Goal: Book appointment/travel/reservation

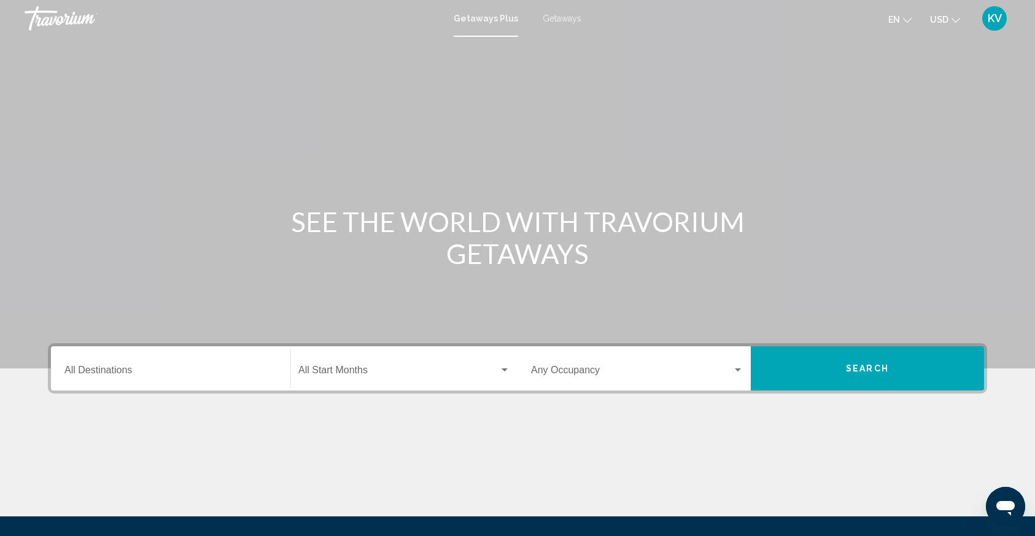
click at [244, 382] on div "Destination All Destinations" at bounding box center [170, 368] width 212 height 39
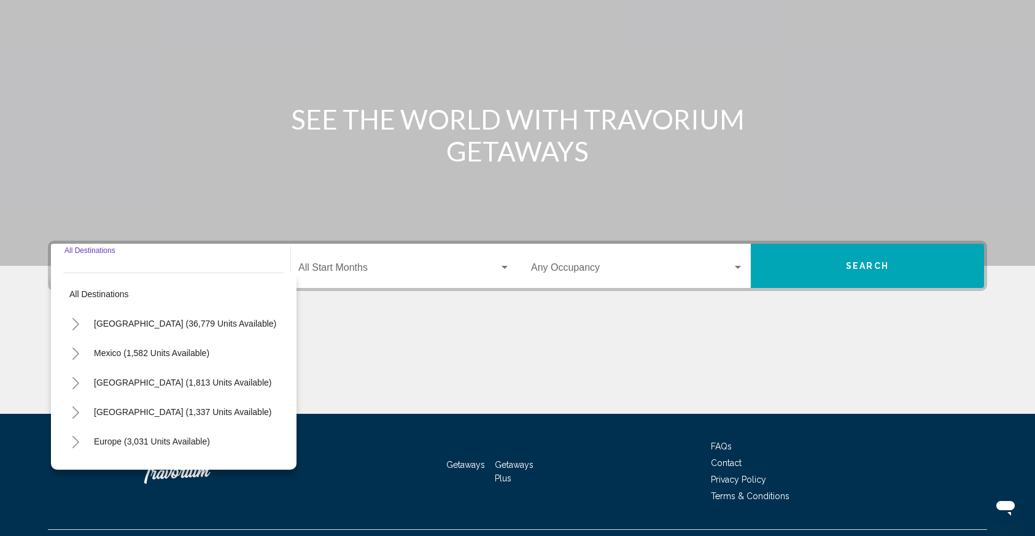
scroll to position [131, 0]
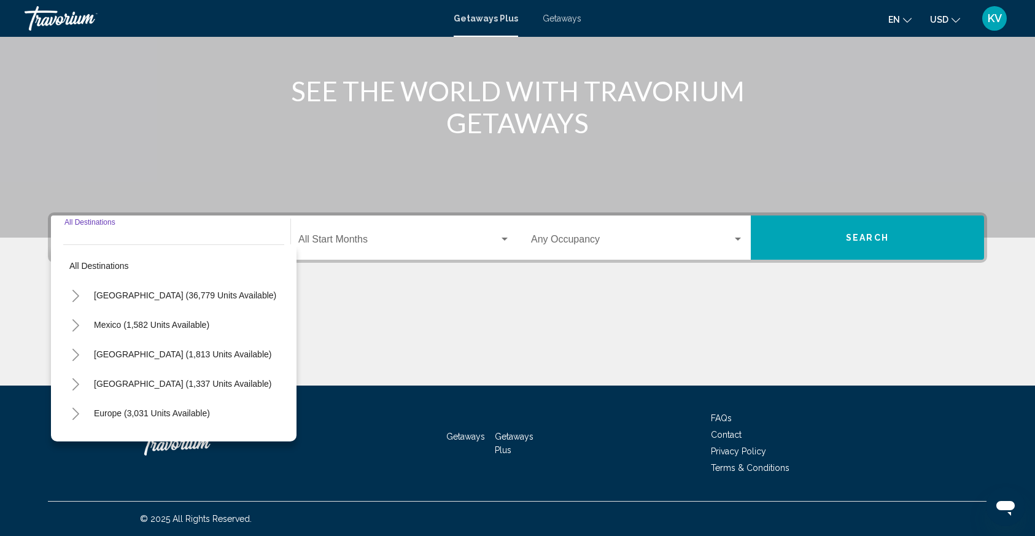
click at [74, 295] on icon "Toggle United States (36,779 units available)" at bounding box center [75, 296] width 9 height 12
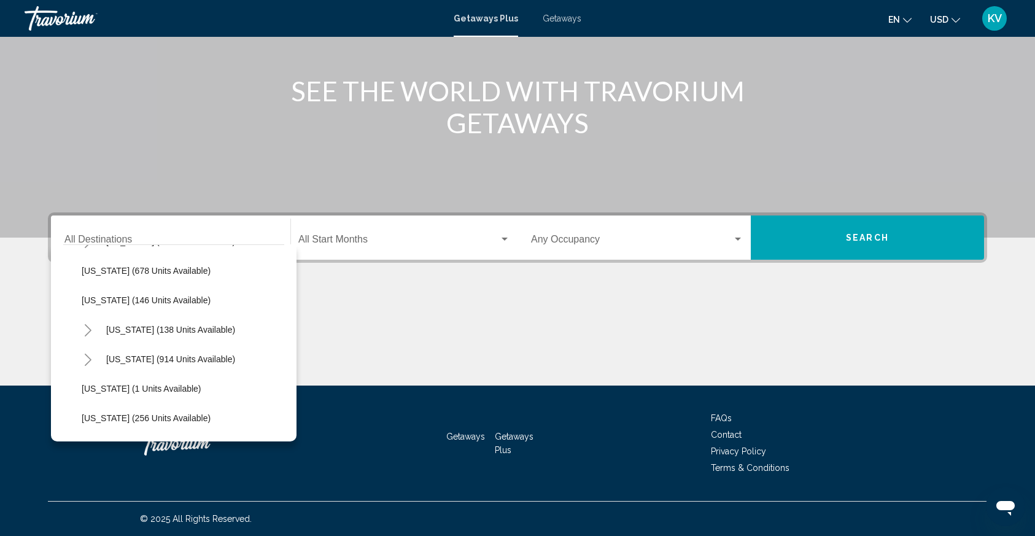
scroll to position [733, 0]
click at [88, 357] on icon "Toggle North Carolina (914 units available)" at bounding box center [87, 358] width 9 height 12
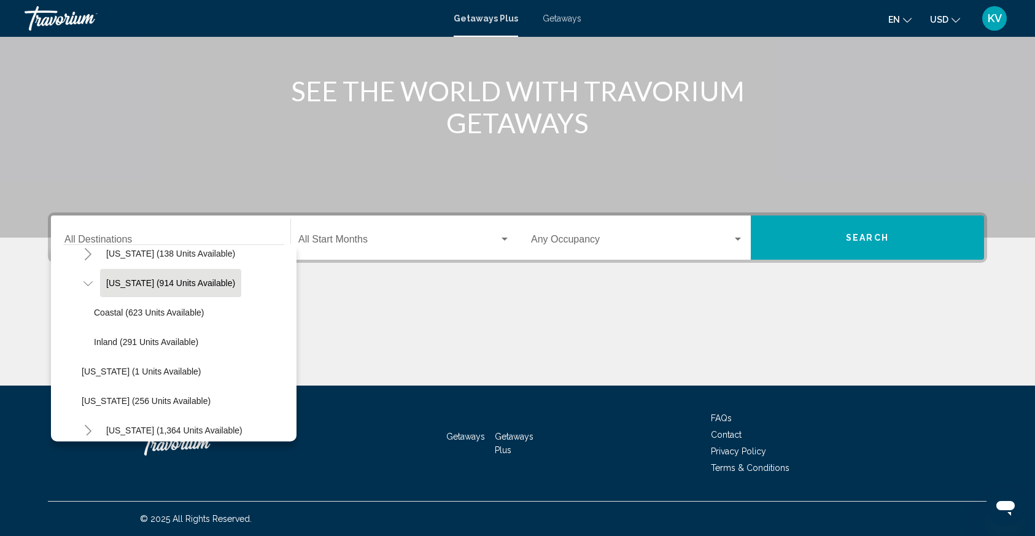
scroll to position [818, 0]
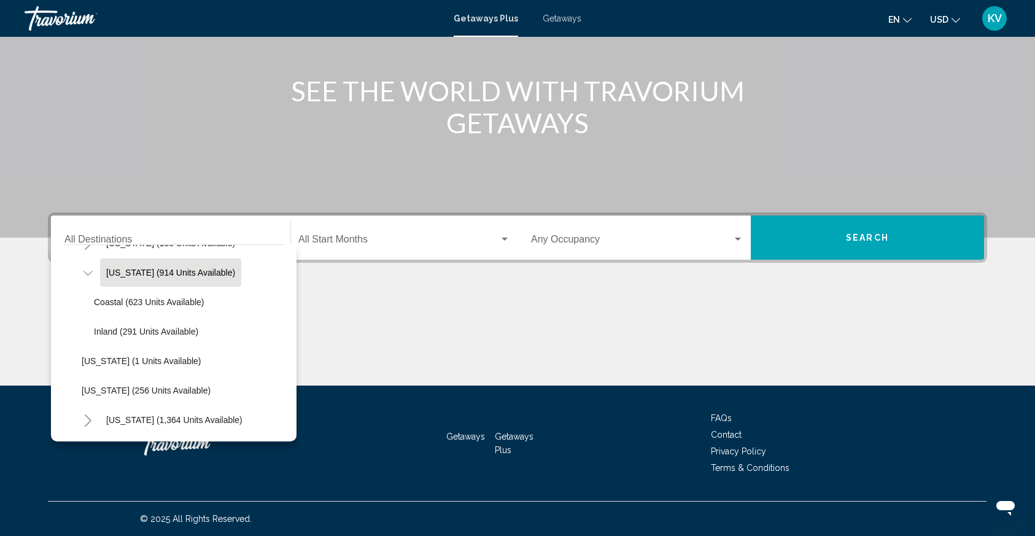
click at [171, 269] on span "North Carolina (914 units available)" at bounding box center [170, 273] width 129 height 10
type input "**********"
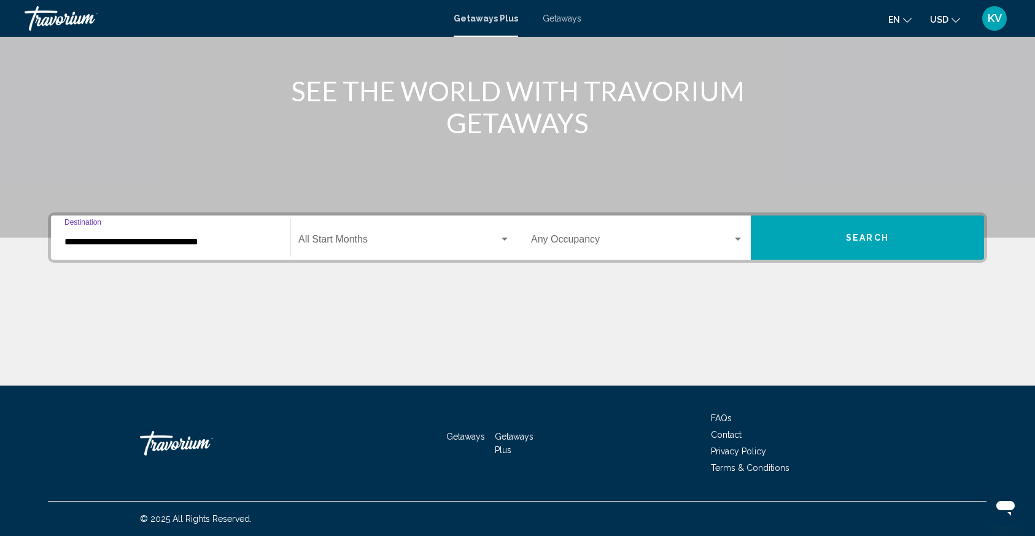
click at [336, 245] on span "Search widget" at bounding box center [398, 241] width 201 height 11
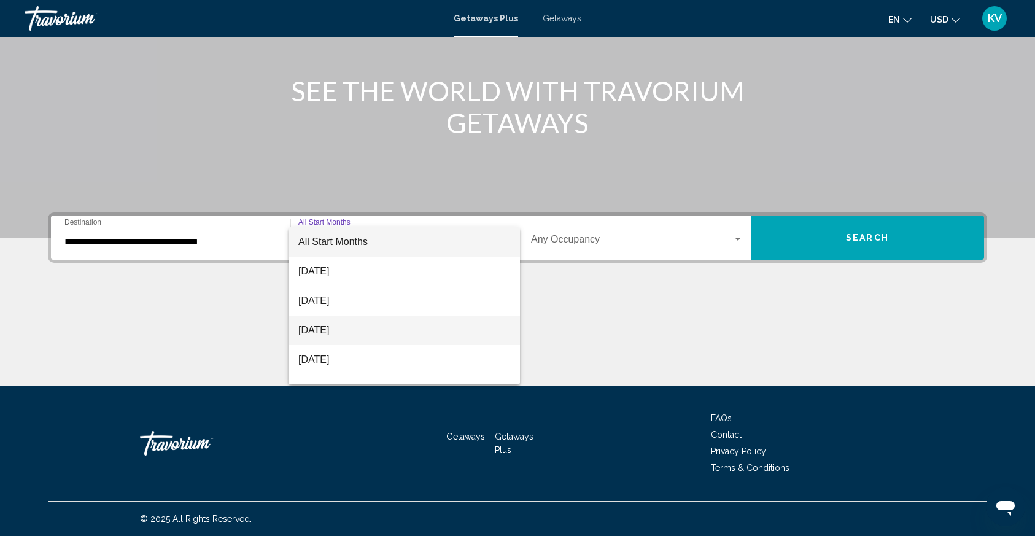
click at [335, 332] on span "[DATE]" at bounding box center [404, 330] width 212 height 29
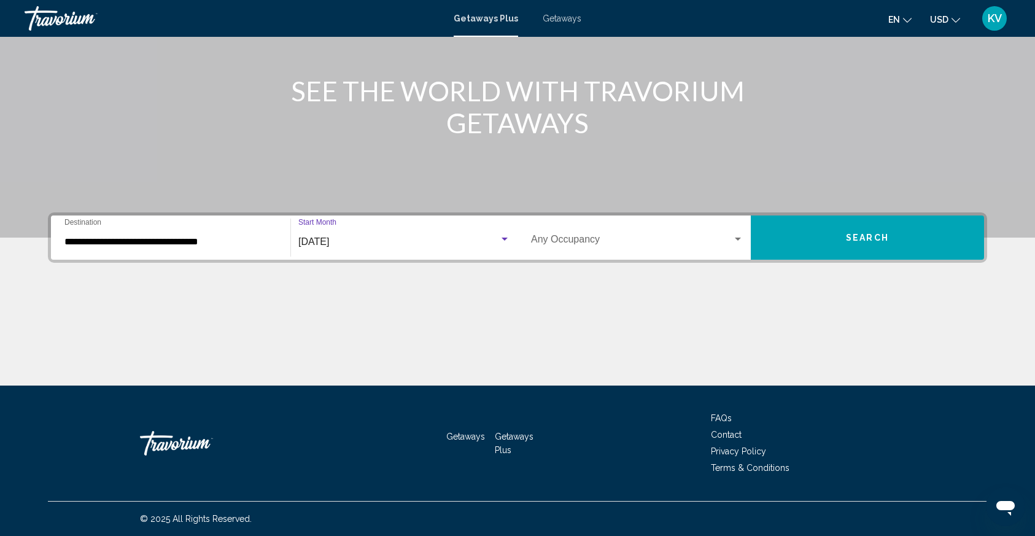
click at [560, 233] on div "Occupancy Any Occupancy" at bounding box center [637, 238] width 212 height 39
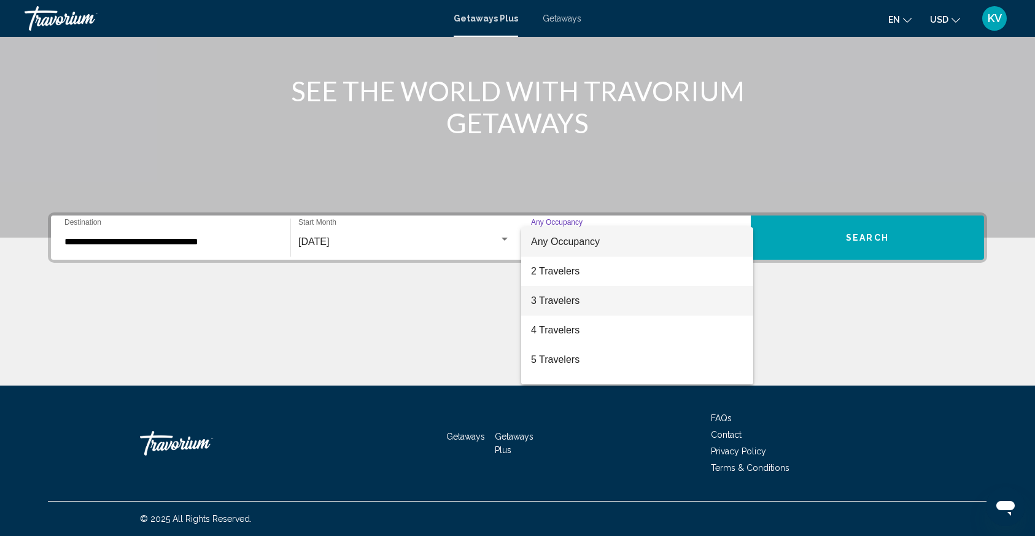
click at [559, 289] on span "3 Travelers" at bounding box center [637, 300] width 212 height 29
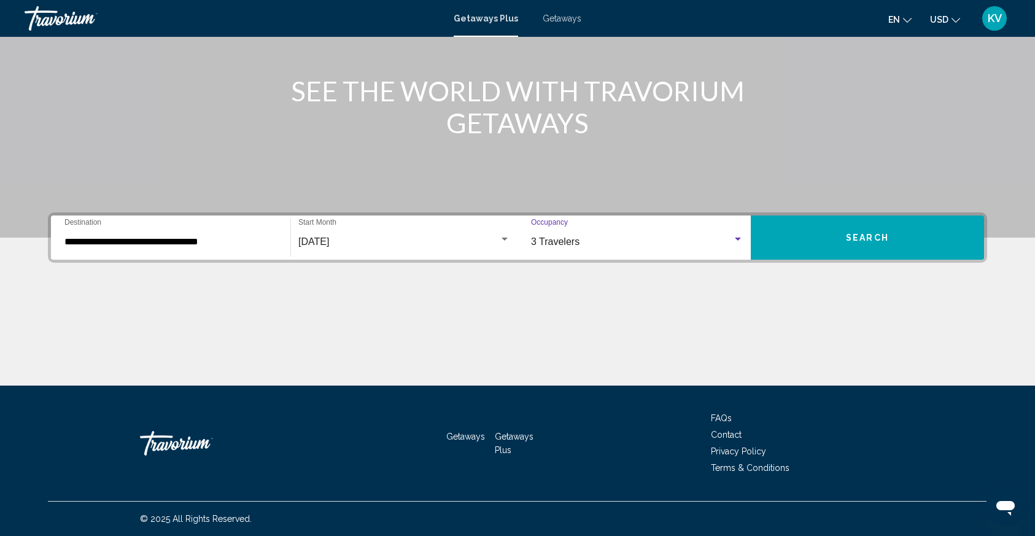
click at [842, 244] on button "Search" at bounding box center [867, 237] width 233 height 44
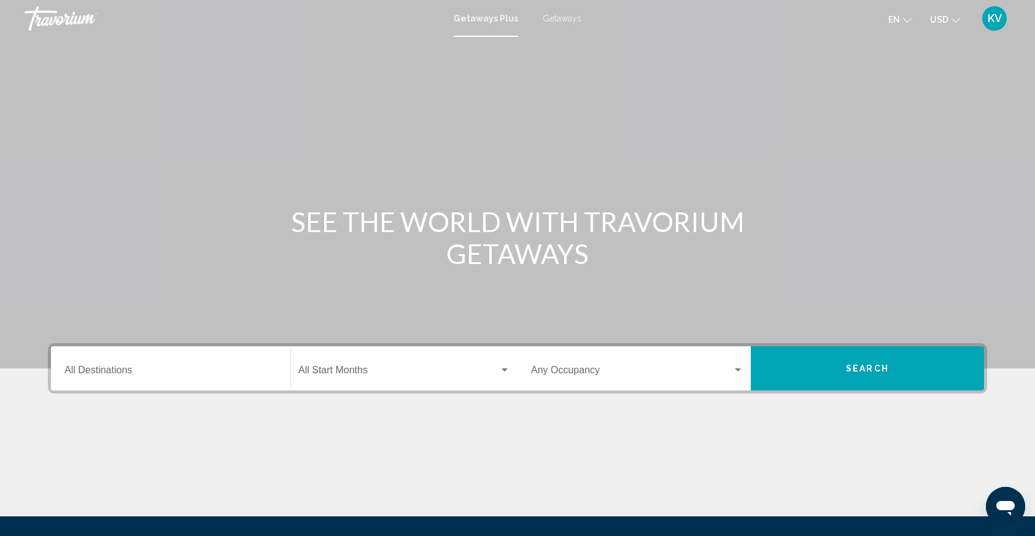
click at [565, 21] on span "Getaways" at bounding box center [562, 19] width 39 height 10
click at [182, 370] on input "Destination All Destinations" at bounding box center [170, 372] width 212 height 11
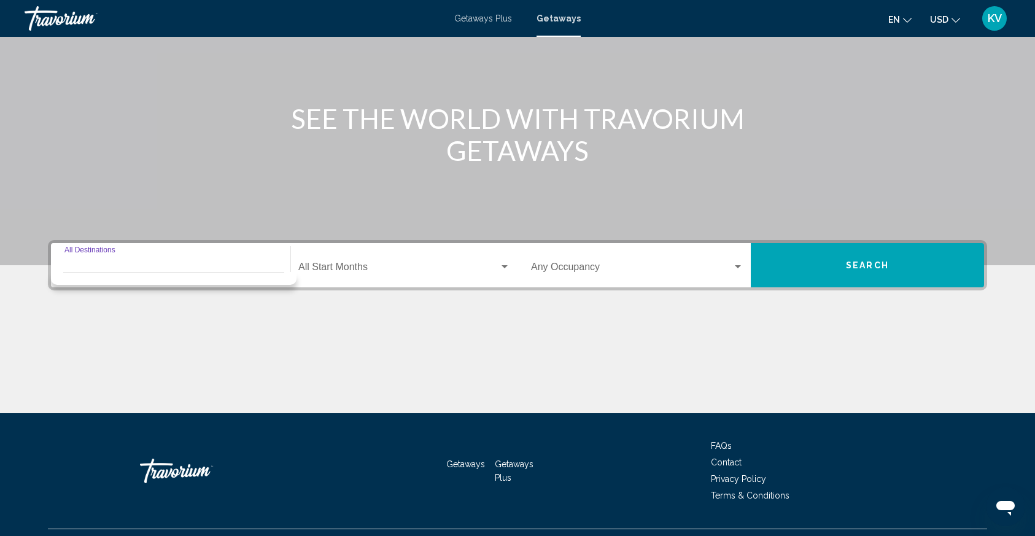
scroll to position [131, 0]
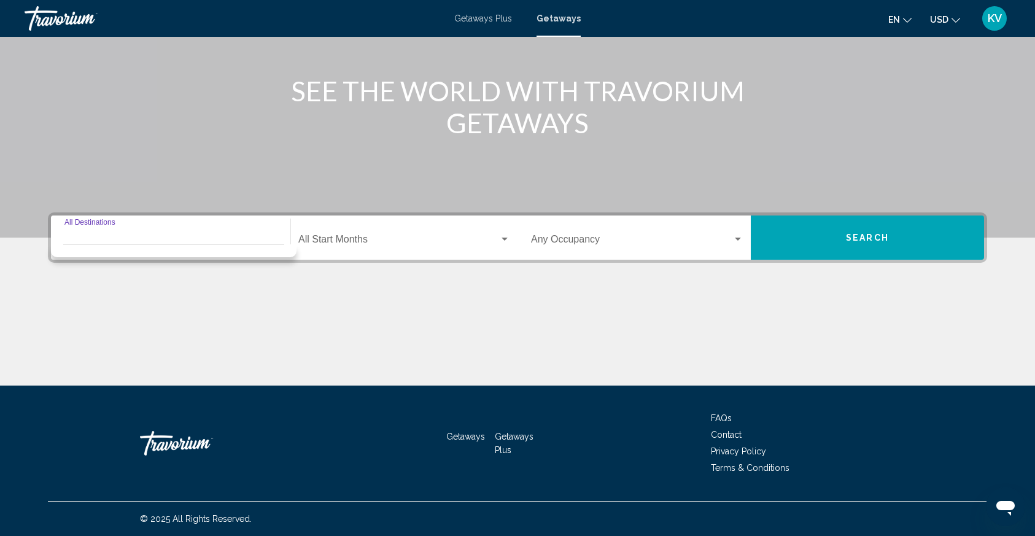
click at [163, 230] on div "Destination All Destinations" at bounding box center [170, 238] width 212 height 39
click at [157, 241] on input "Destination All Destinations" at bounding box center [170, 241] width 212 height 11
click at [304, 243] on span "Search widget" at bounding box center [398, 241] width 201 height 11
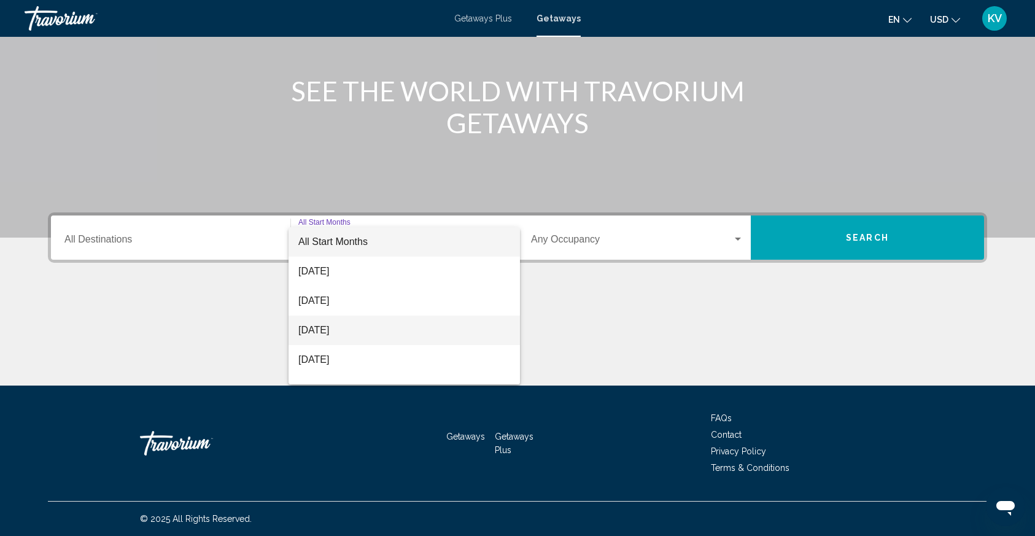
click at [316, 328] on span "[DATE]" at bounding box center [404, 330] width 212 height 29
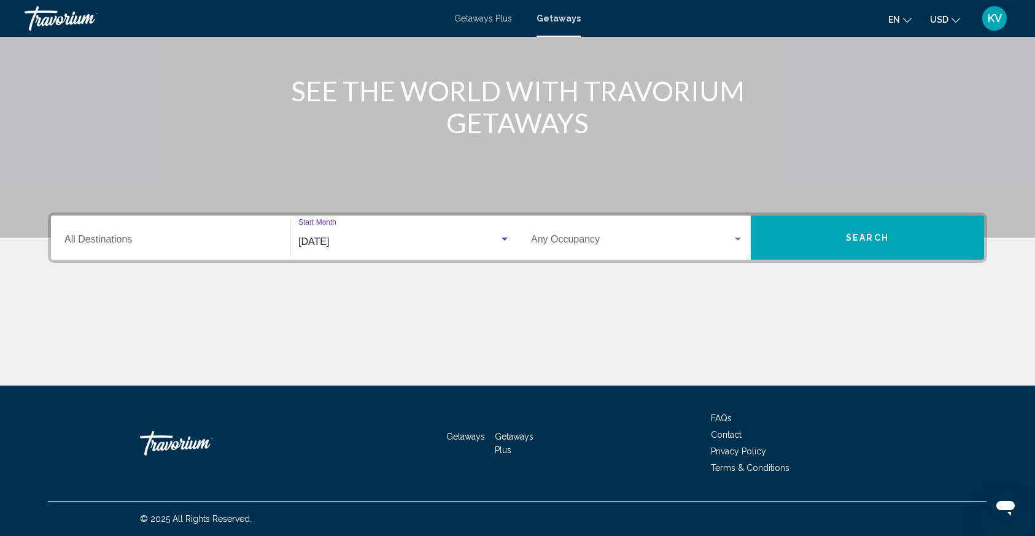
click at [185, 240] on input "Destination All Destinations" at bounding box center [170, 241] width 212 height 11
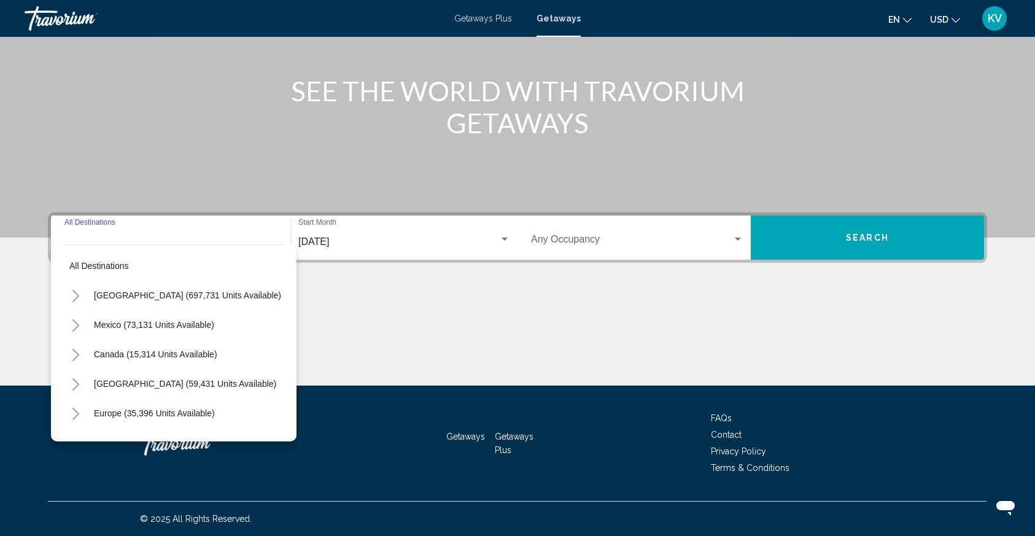
click at [72, 292] on icon "Toggle United States (697,731 units available)" at bounding box center [75, 296] width 9 height 12
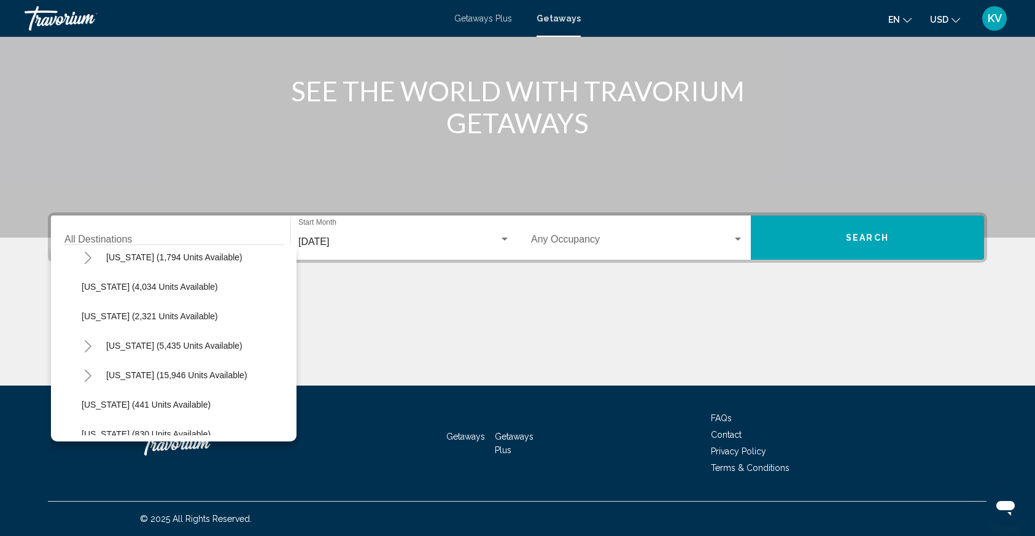
scroll to position [815, 0]
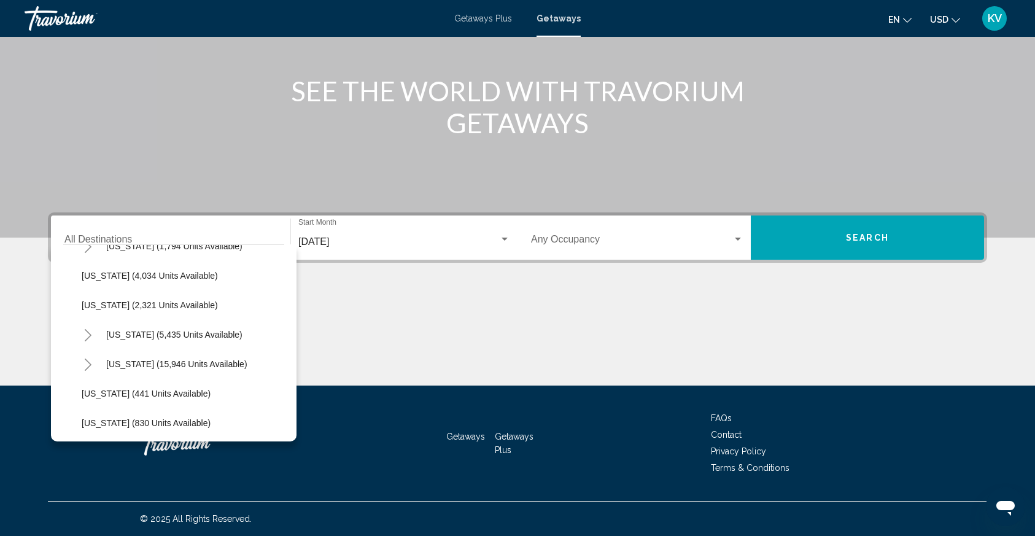
click at [95, 361] on button "Toggle North Carolina (15,946 units available)" at bounding box center [88, 364] width 25 height 25
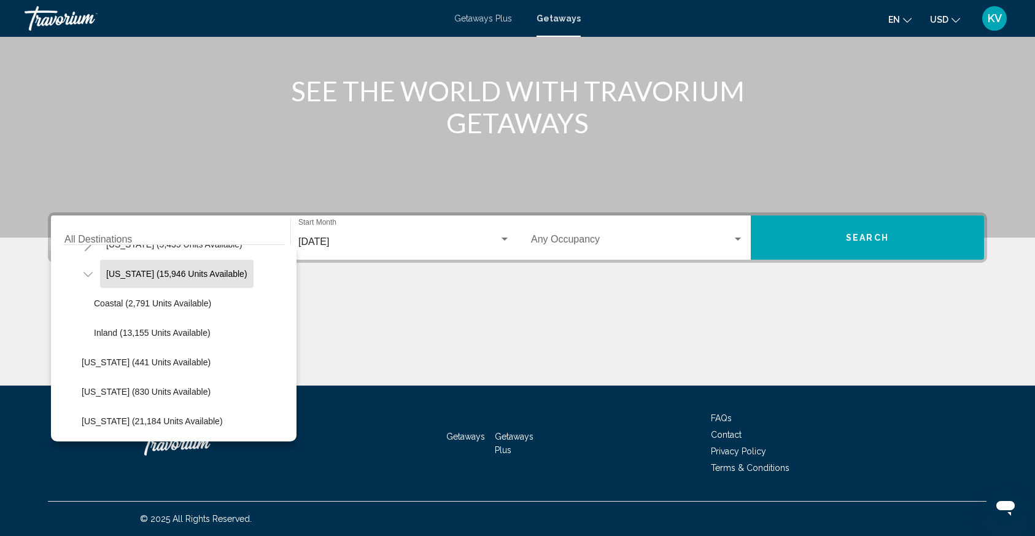
scroll to position [910, 0]
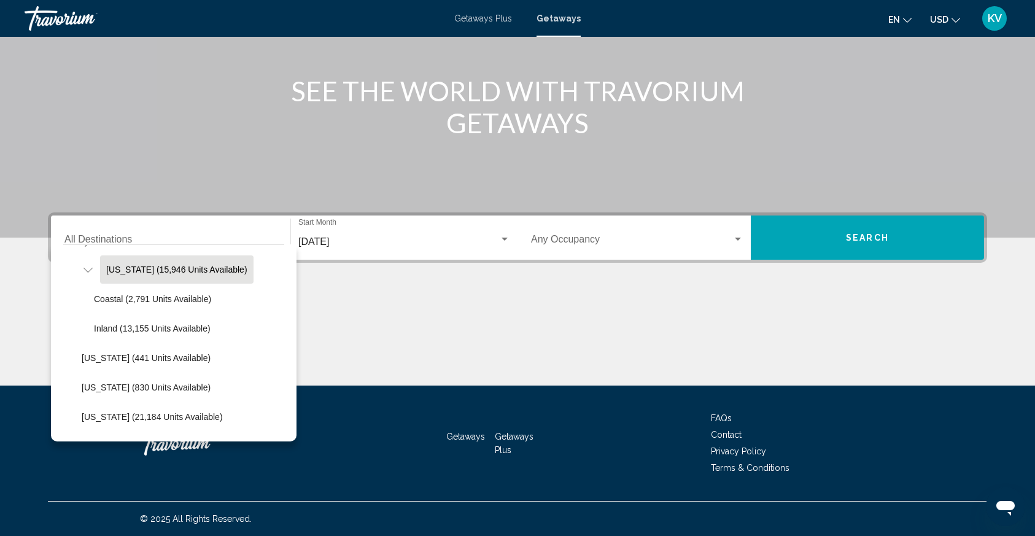
click at [141, 281] on button "[US_STATE] (15,946 units available)" at bounding box center [176, 269] width 153 height 28
type input "**********"
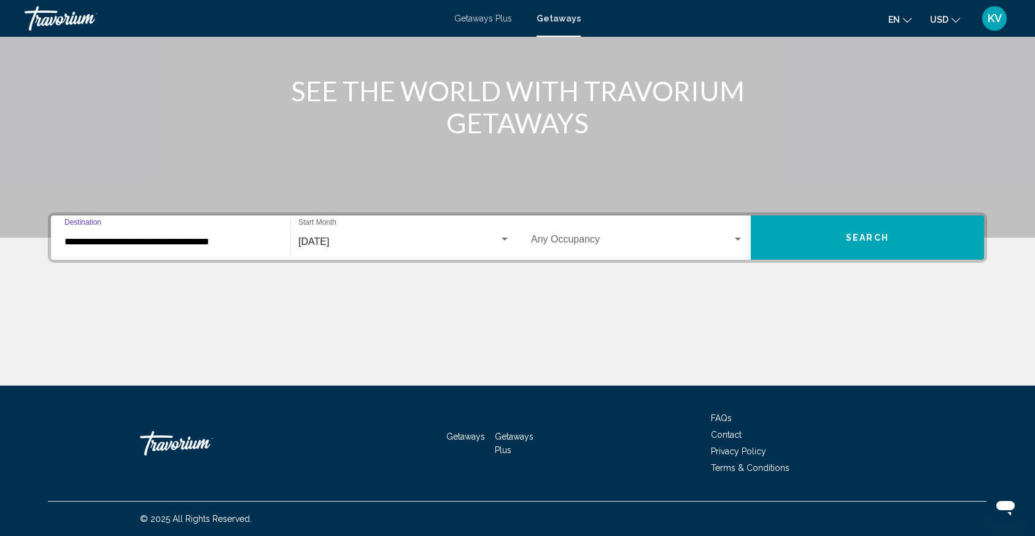
click at [540, 238] on span "Search widget" at bounding box center [631, 241] width 201 height 11
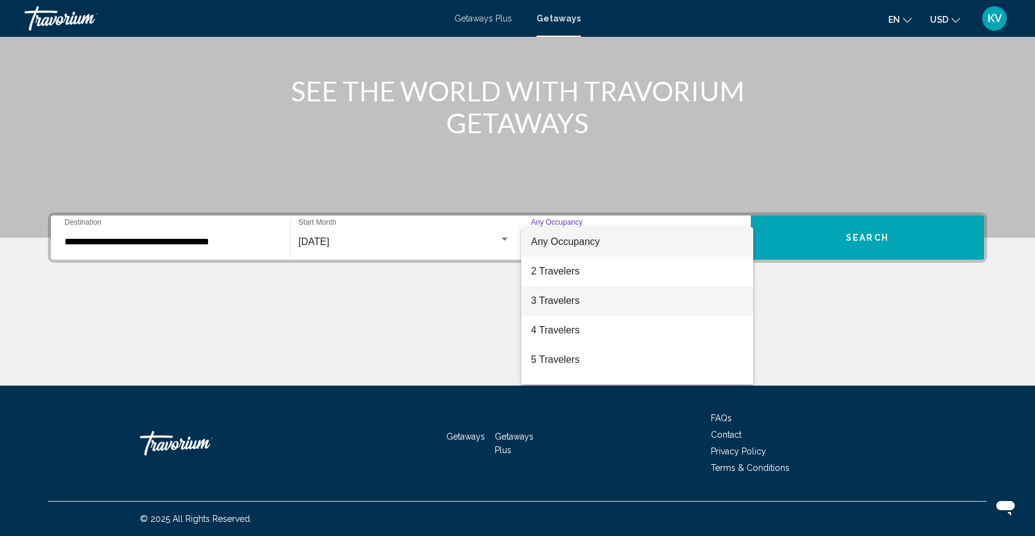
click at [579, 309] on span "3 Travelers" at bounding box center [637, 300] width 212 height 29
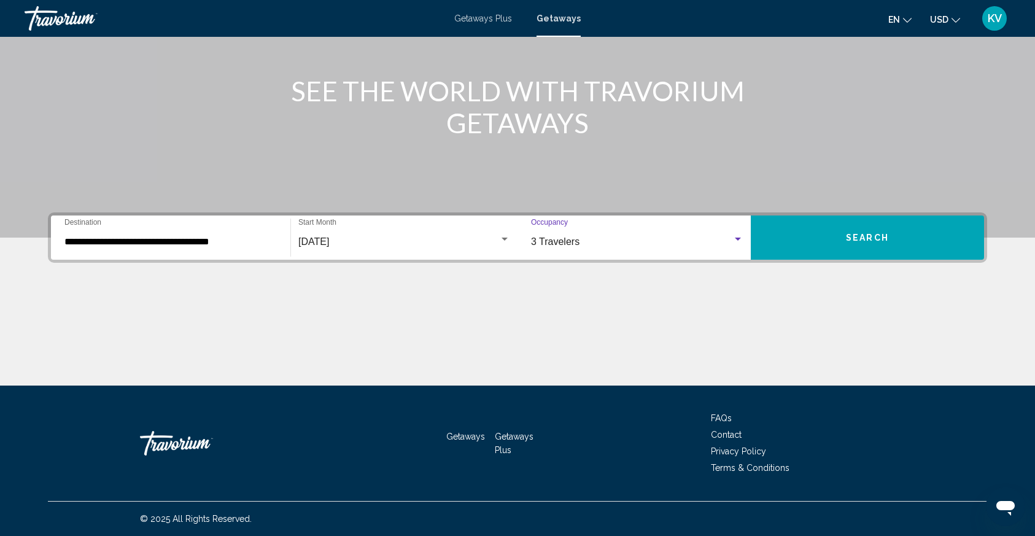
click at [918, 244] on button "Search" at bounding box center [867, 237] width 233 height 44
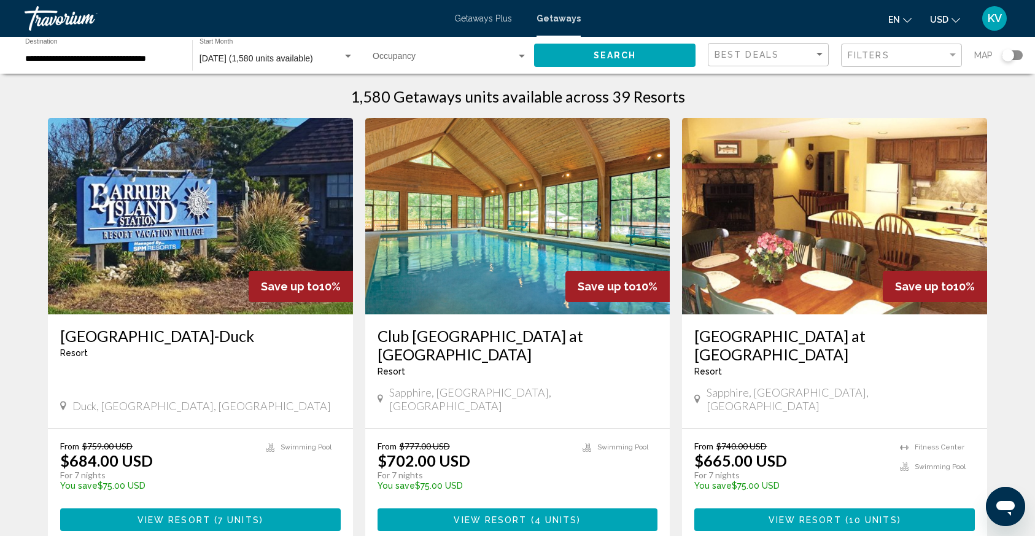
scroll to position [14, 0]
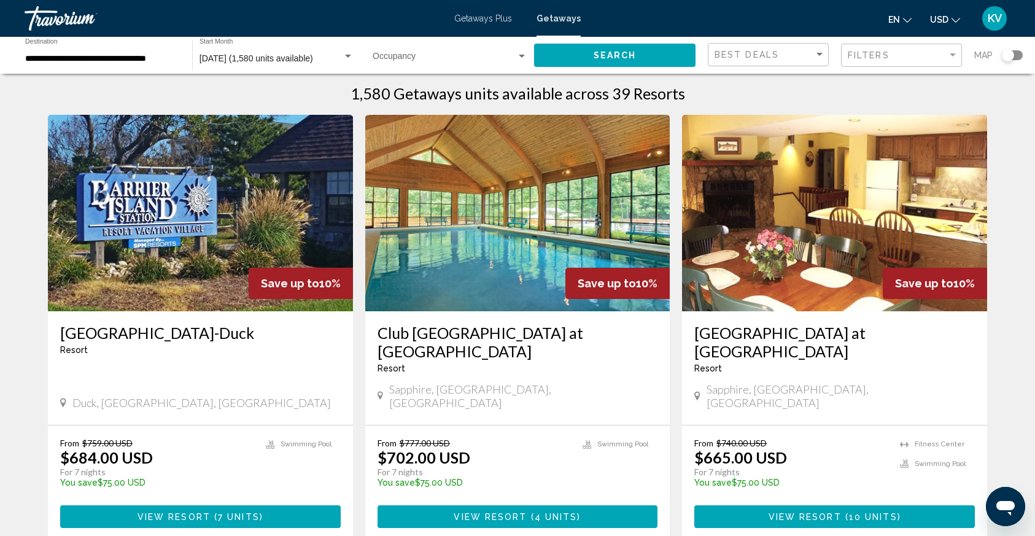
click at [516, 59] on div "Search widget" at bounding box center [521, 57] width 11 height 10
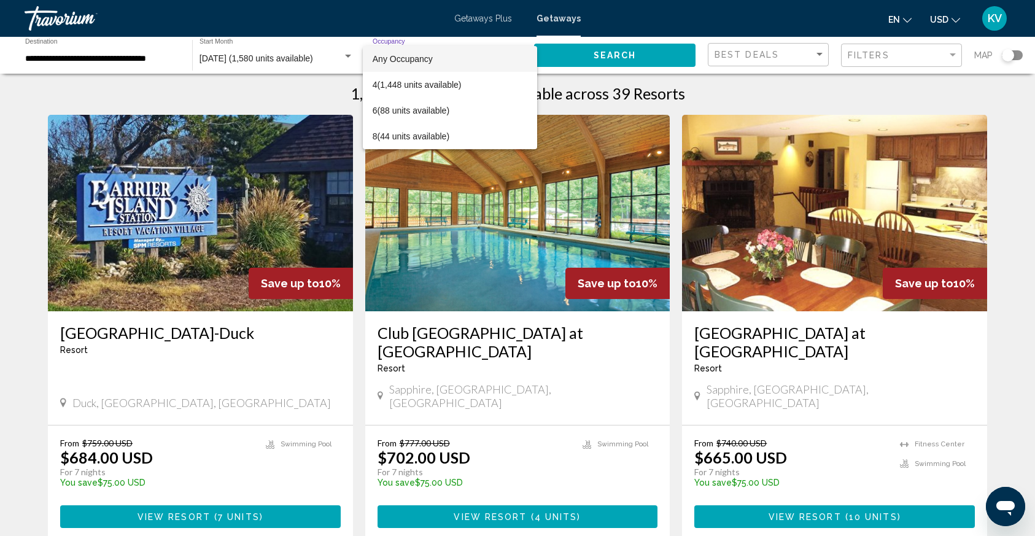
click at [25, 331] on div at bounding box center [517, 268] width 1035 height 536
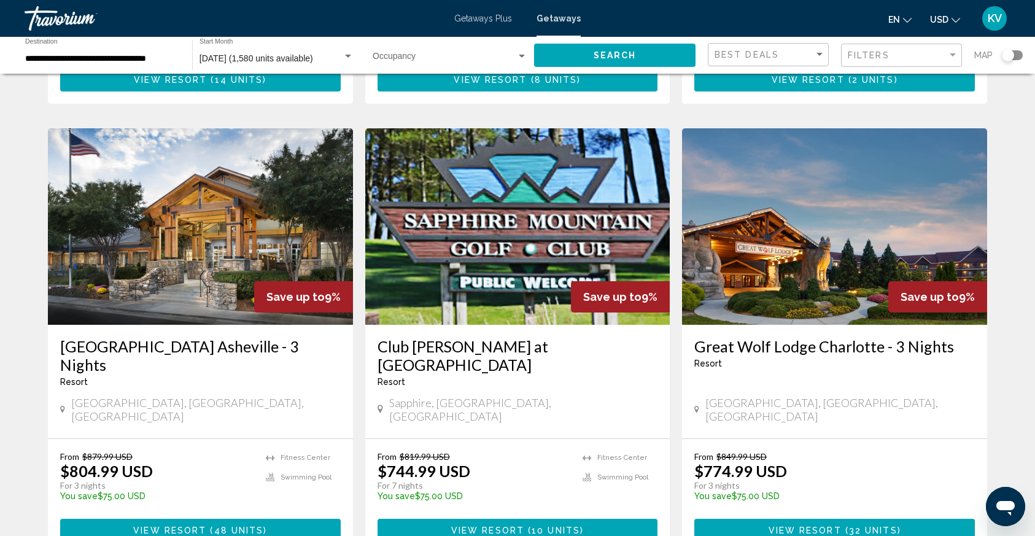
scroll to position [898, 0]
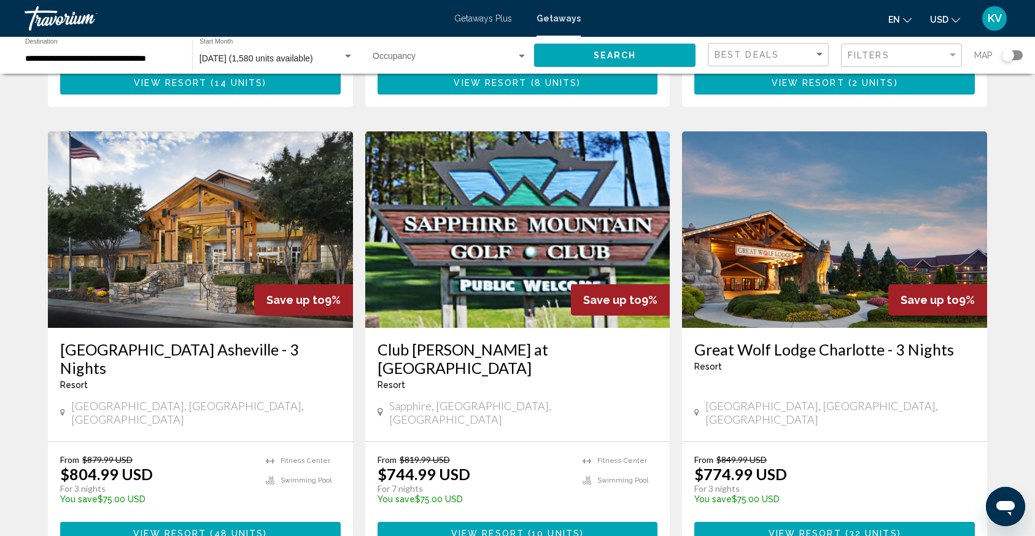
click at [773, 529] on span "View Resort" at bounding box center [805, 534] width 73 height 10
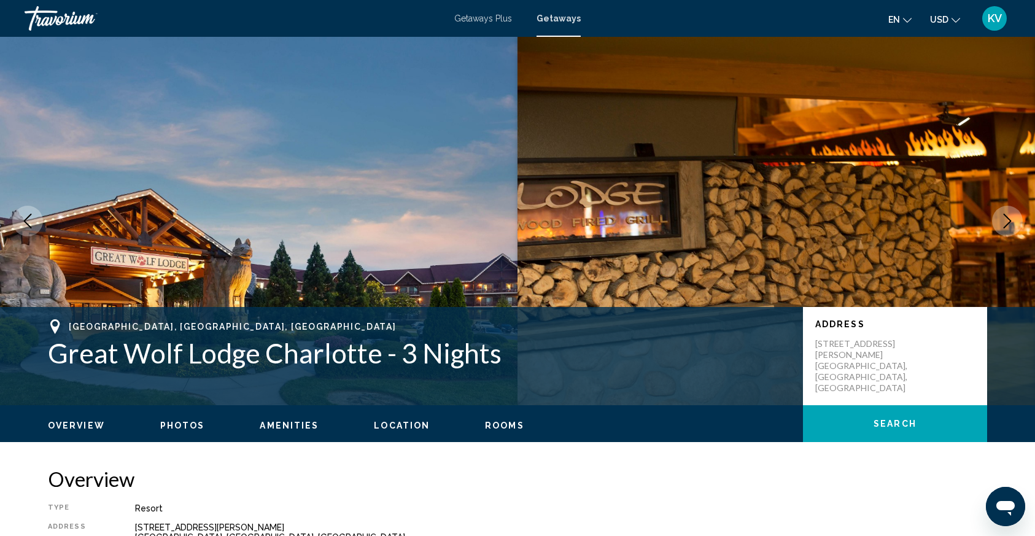
click at [996, 225] on button "Next image" at bounding box center [1007, 221] width 31 height 31
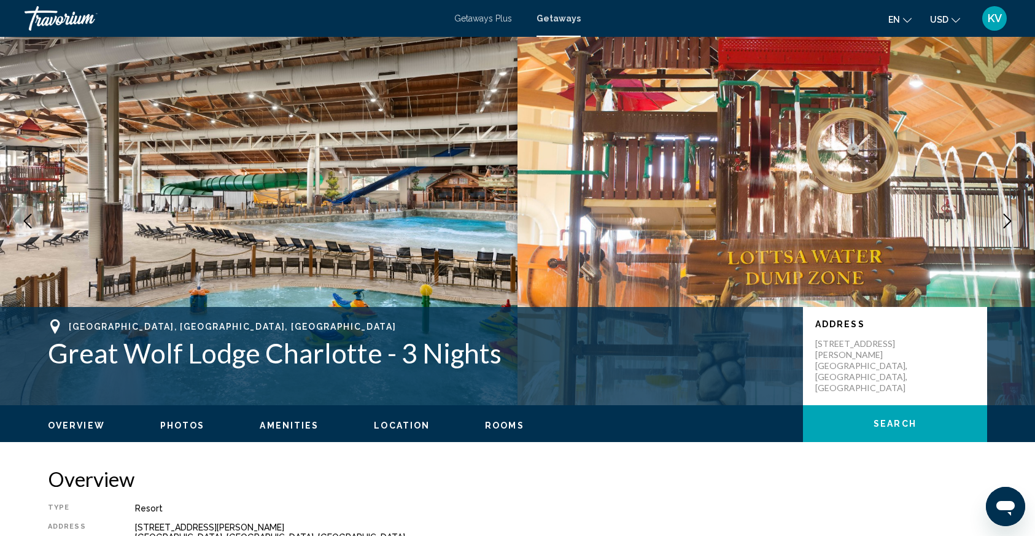
click at [996, 225] on button "Next image" at bounding box center [1007, 221] width 31 height 31
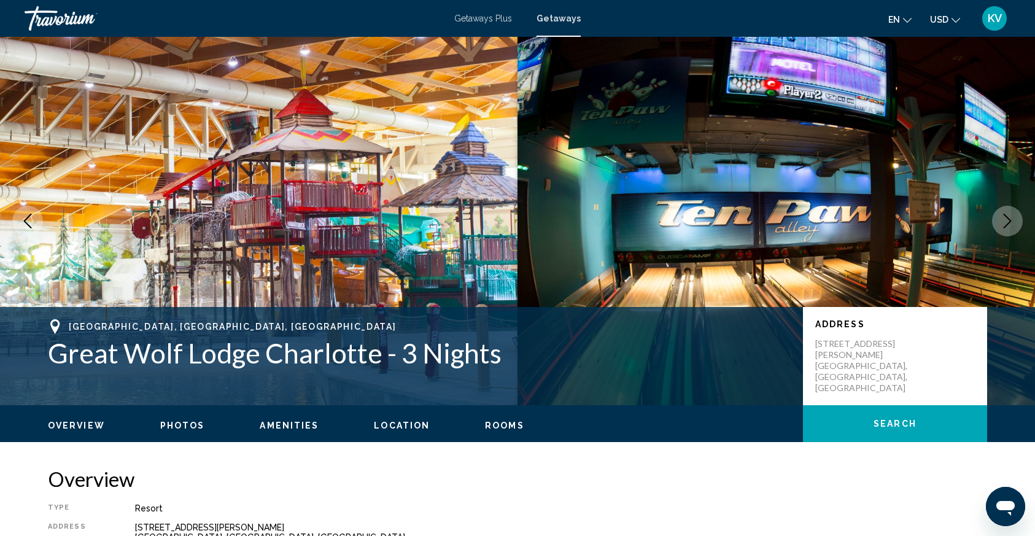
click at [996, 225] on button "Next image" at bounding box center [1007, 221] width 31 height 31
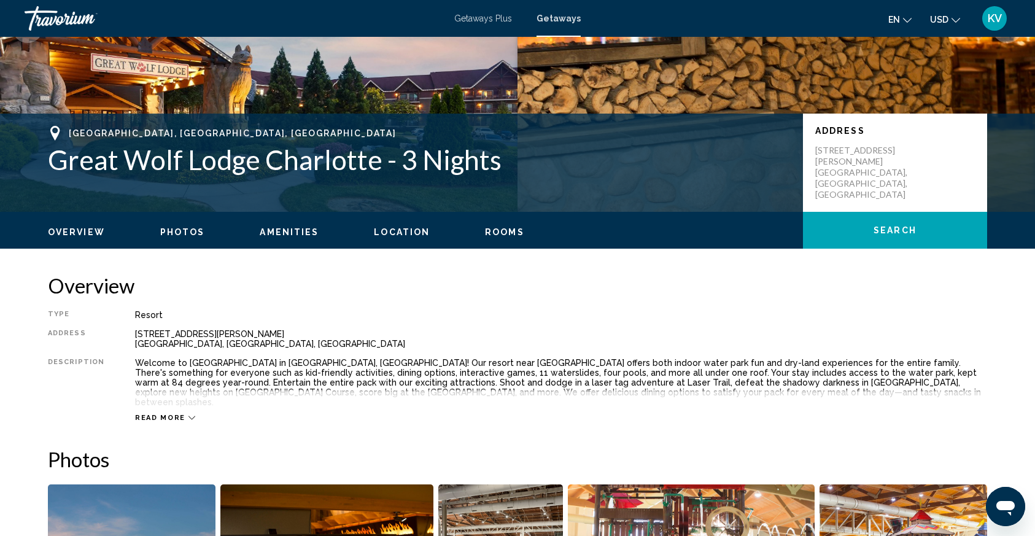
scroll to position [195, 0]
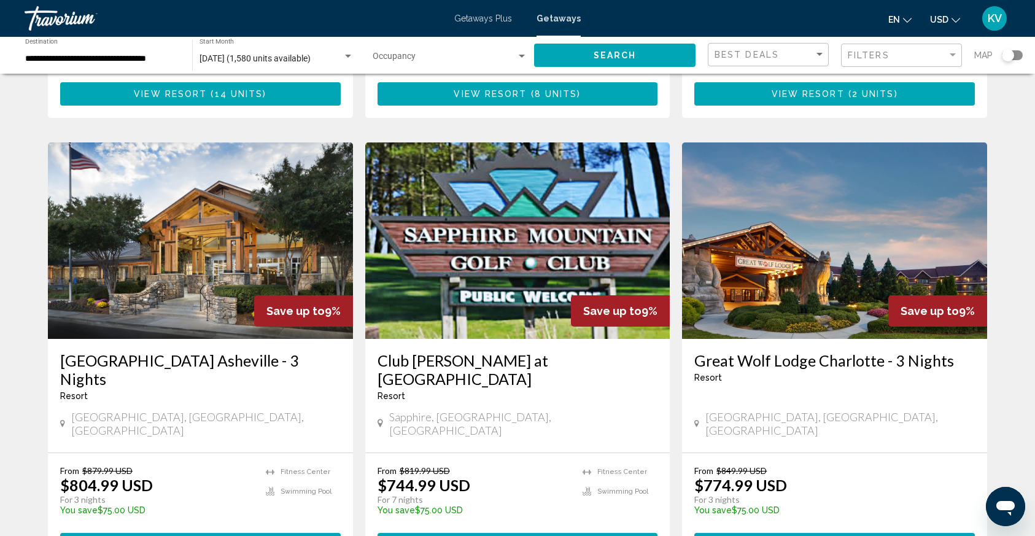
scroll to position [893, 0]
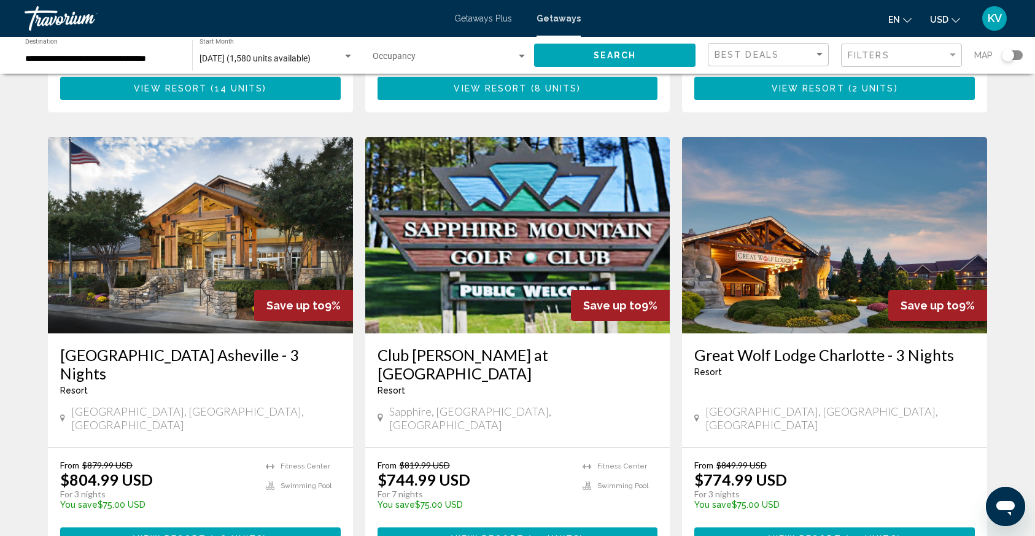
click at [209, 246] on img "Main content" at bounding box center [200, 235] width 305 height 196
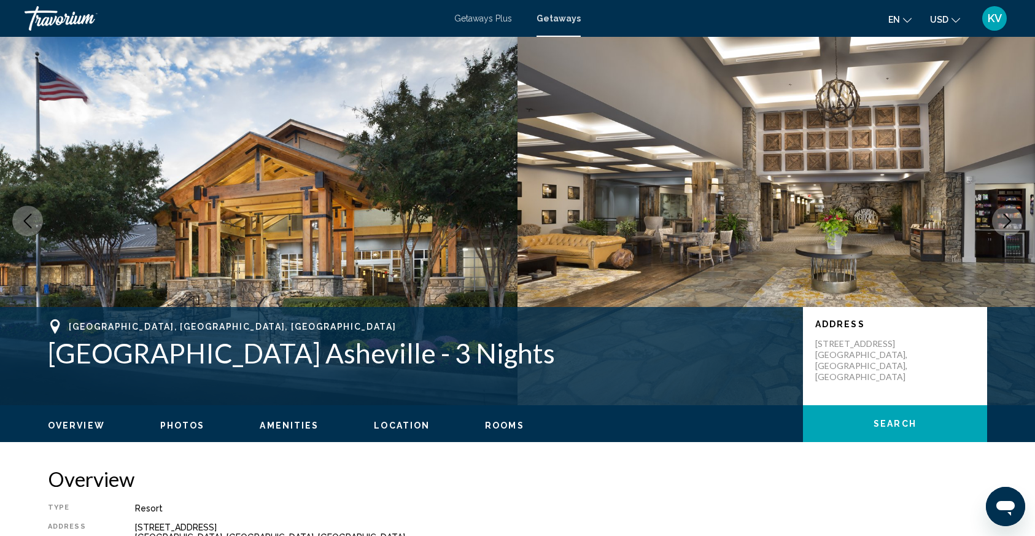
click at [1004, 225] on icon "Next image" at bounding box center [1007, 221] width 15 height 15
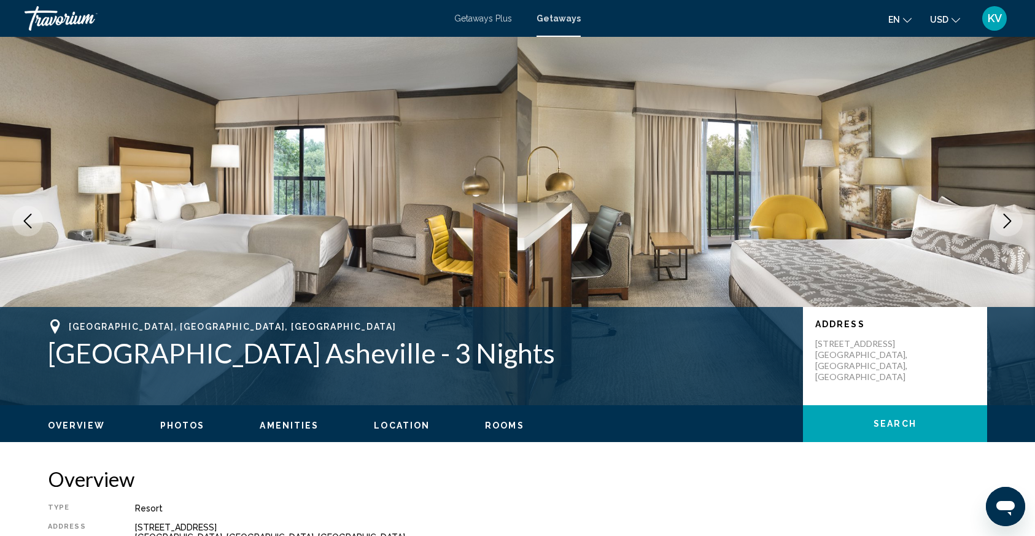
click at [1004, 225] on icon "Next image" at bounding box center [1007, 221] width 15 height 15
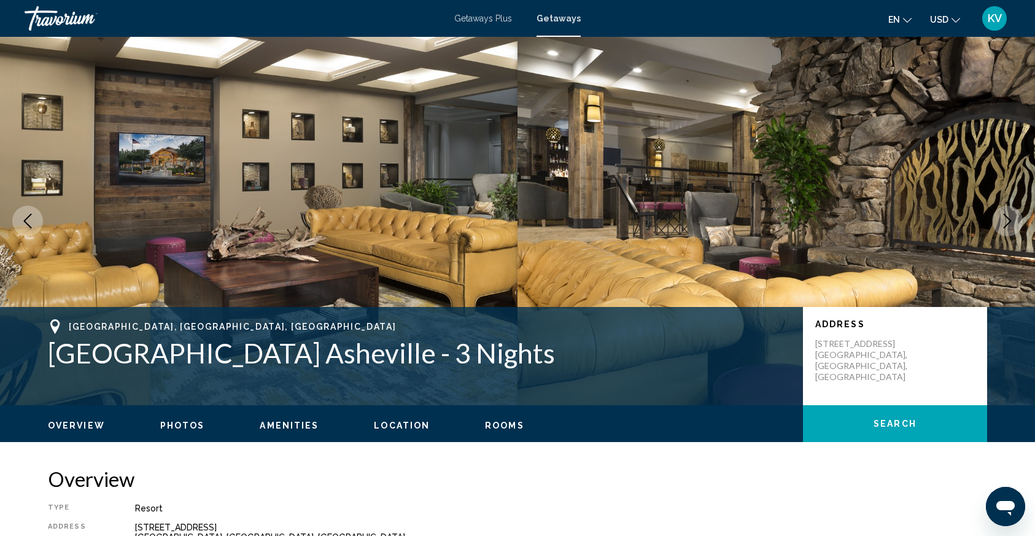
click at [1004, 225] on icon "Next image" at bounding box center [1007, 221] width 15 height 15
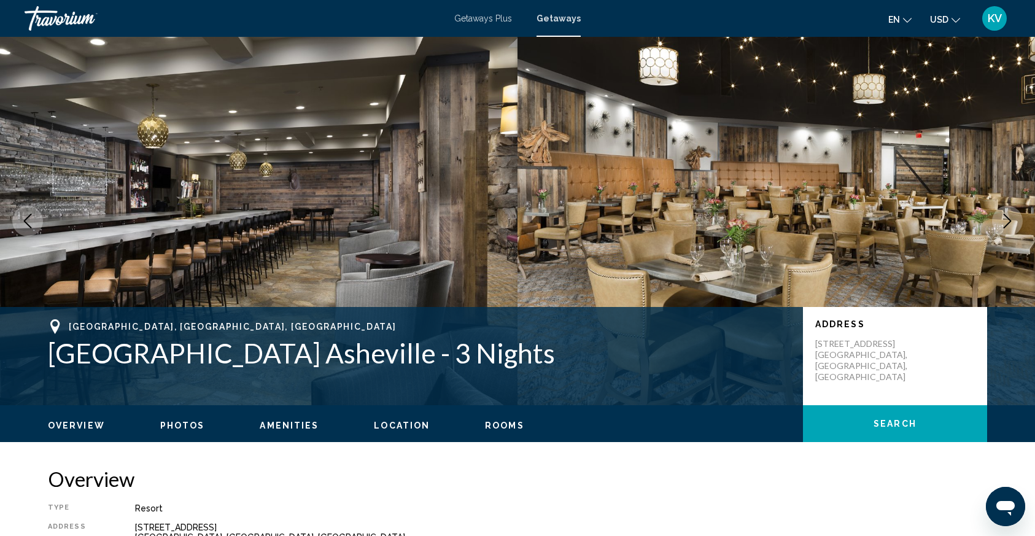
click at [1004, 225] on icon "Next image" at bounding box center [1007, 221] width 15 height 15
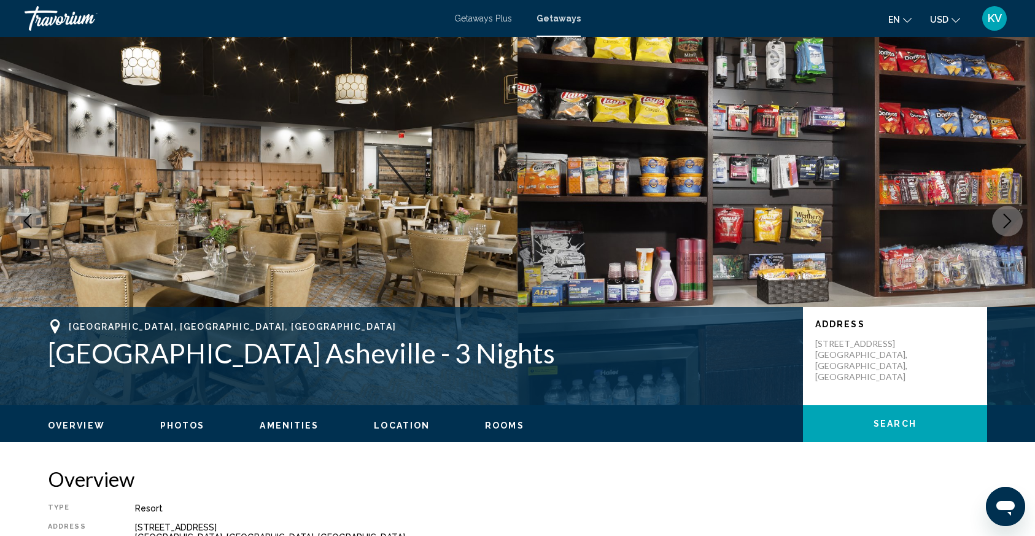
click at [1004, 225] on icon "Next image" at bounding box center [1007, 221] width 15 height 15
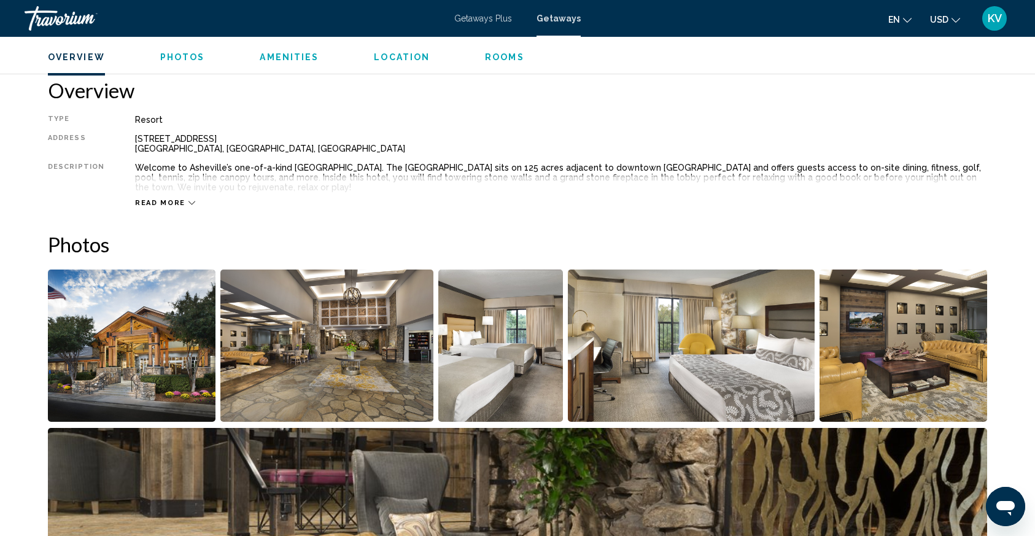
scroll to position [390, 0]
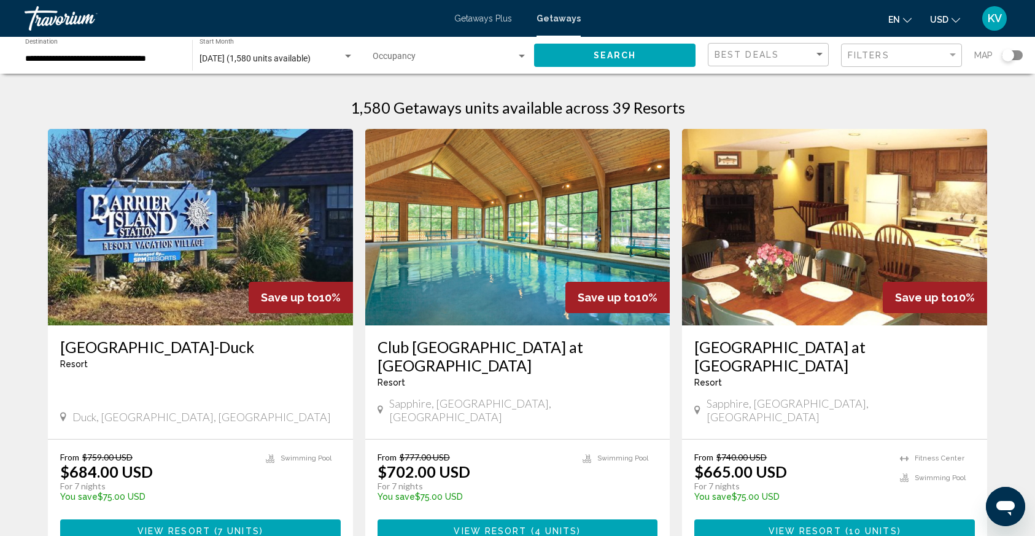
click at [148, 61] on input "**********" at bounding box center [102, 59] width 155 height 10
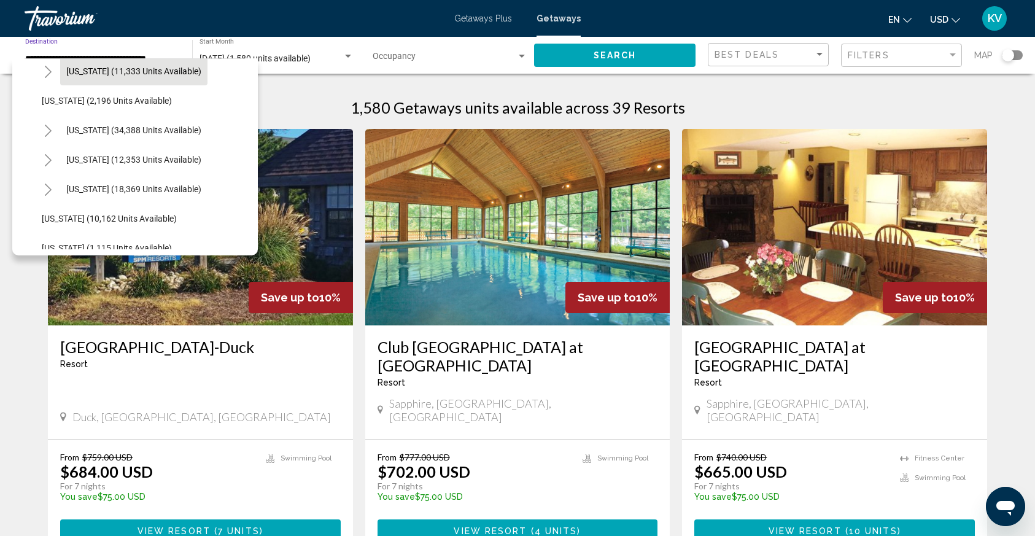
scroll to position [1100, 1]
click at [89, 155] on span "[US_STATE] (12,353 units available)" at bounding box center [133, 158] width 135 height 10
type input "**********"
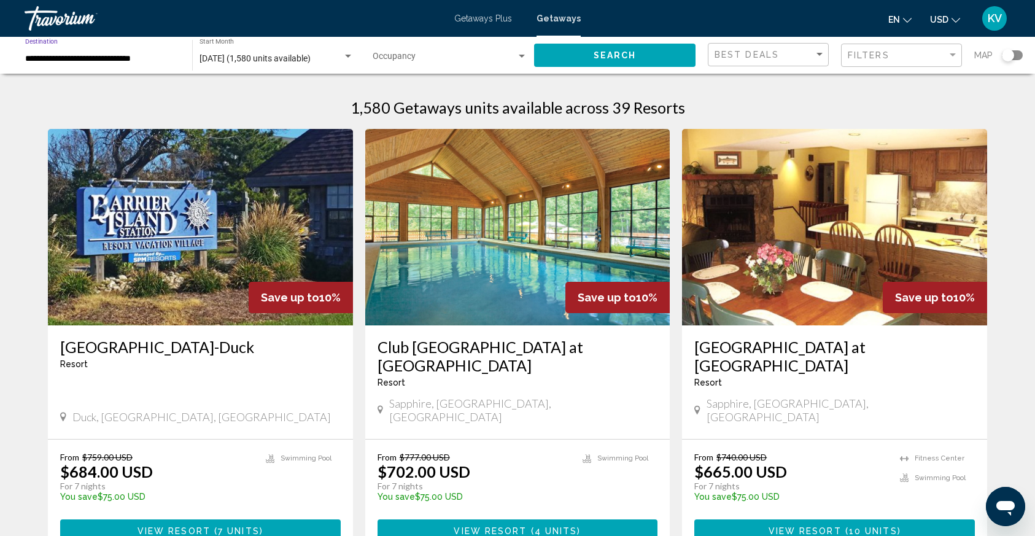
click at [610, 53] on span "Search" at bounding box center [615, 56] width 43 height 10
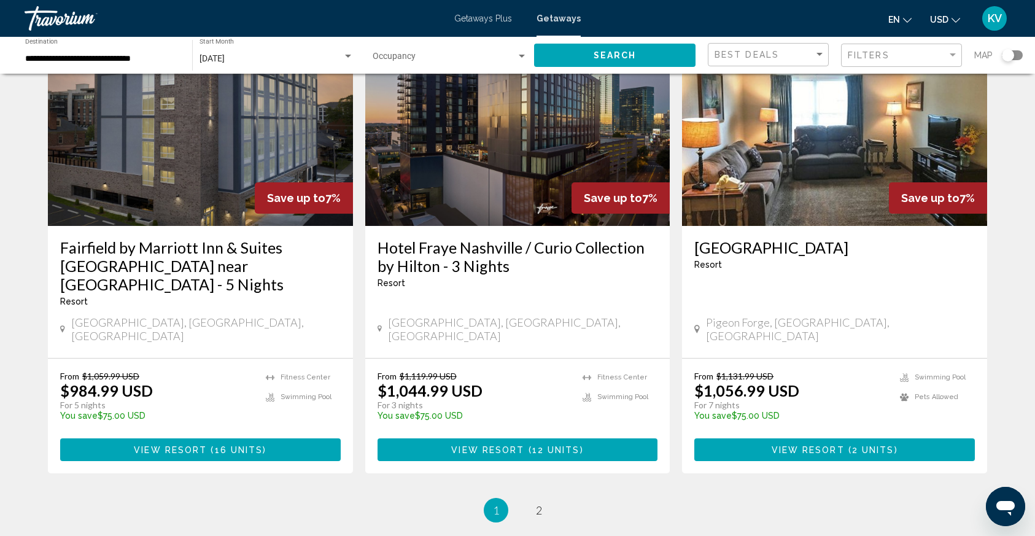
scroll to position [1454, 0]
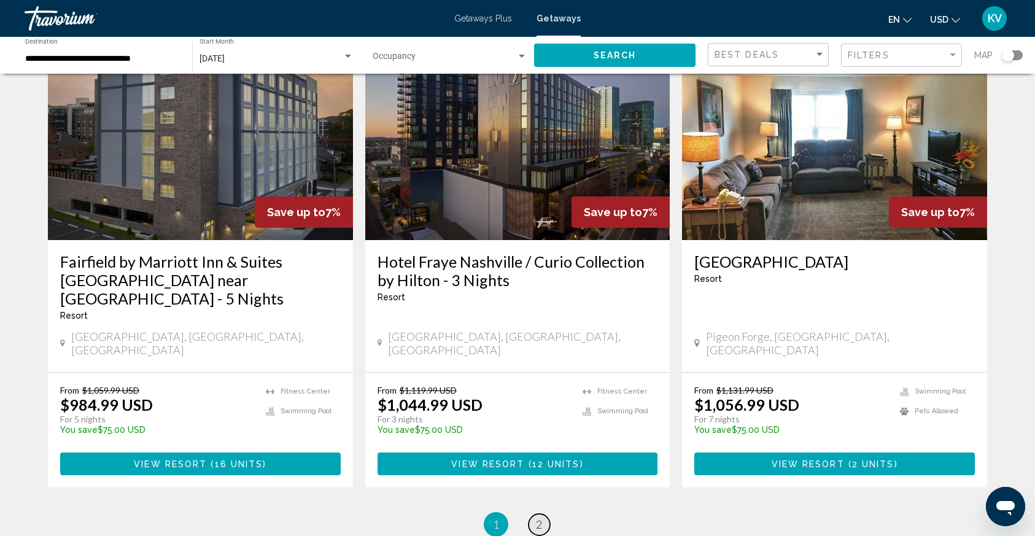
click at [536, 517] on span "2" at bounding box center [539, 524] width 6 height 14
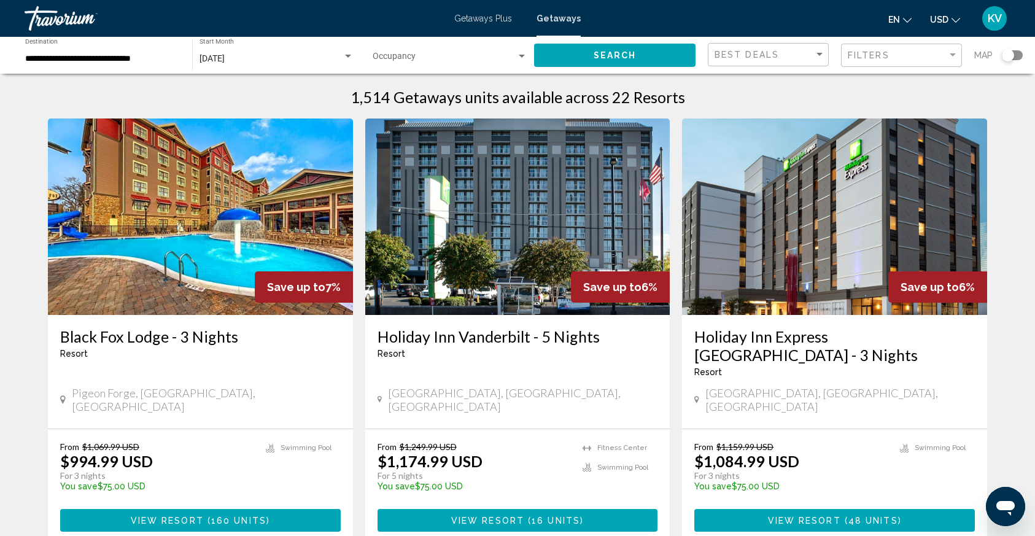
scroll to position [12, 0]
